Goal: Task Accomplishment & Management: Complete application form

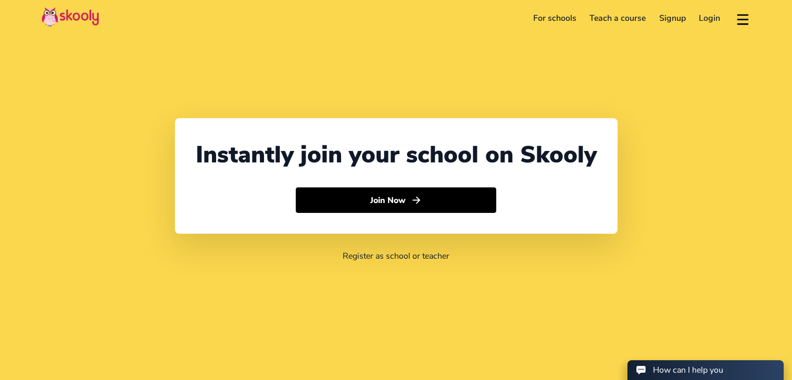
select select "91"
select select "India"
select select "Asia/Kolkata"
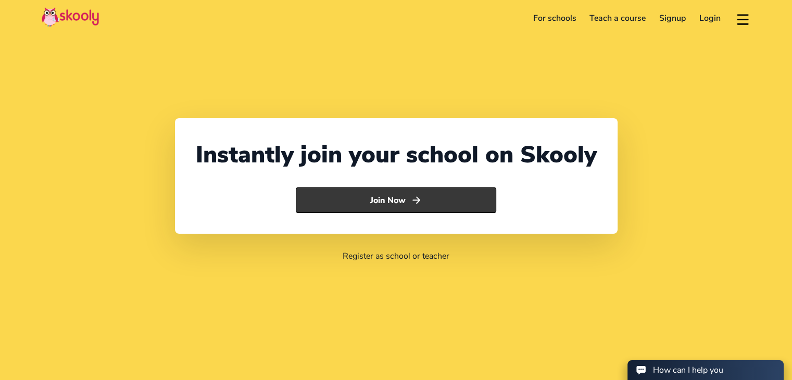
click at [468, 200] on button "Join Now" at bounding box center [396, 200] width 200 height 26
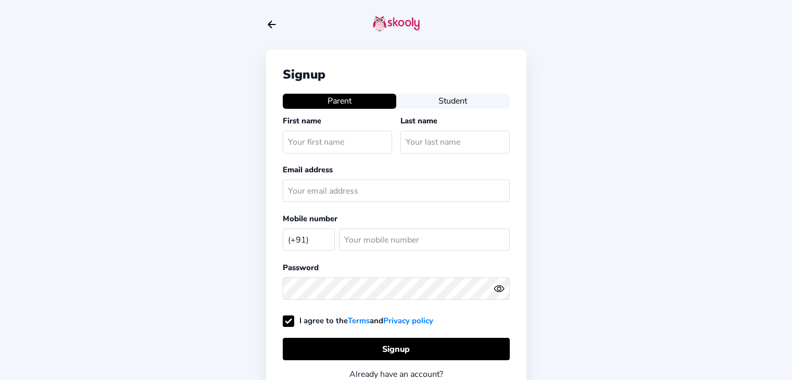
select select "IN"
click at [435, 101] on button "Student" at bounding box center [452, 101] width 113 height 15
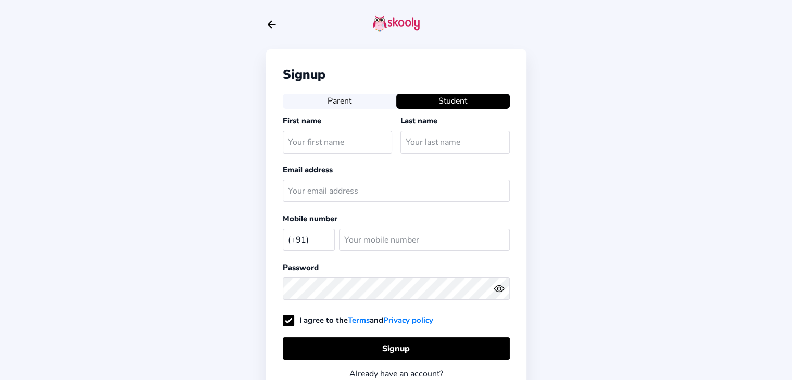
click at [383, 105] on button "Parent" at bounding box center [339, 101] width 113 height 15
